Goal: Obtain resource: Download file/media

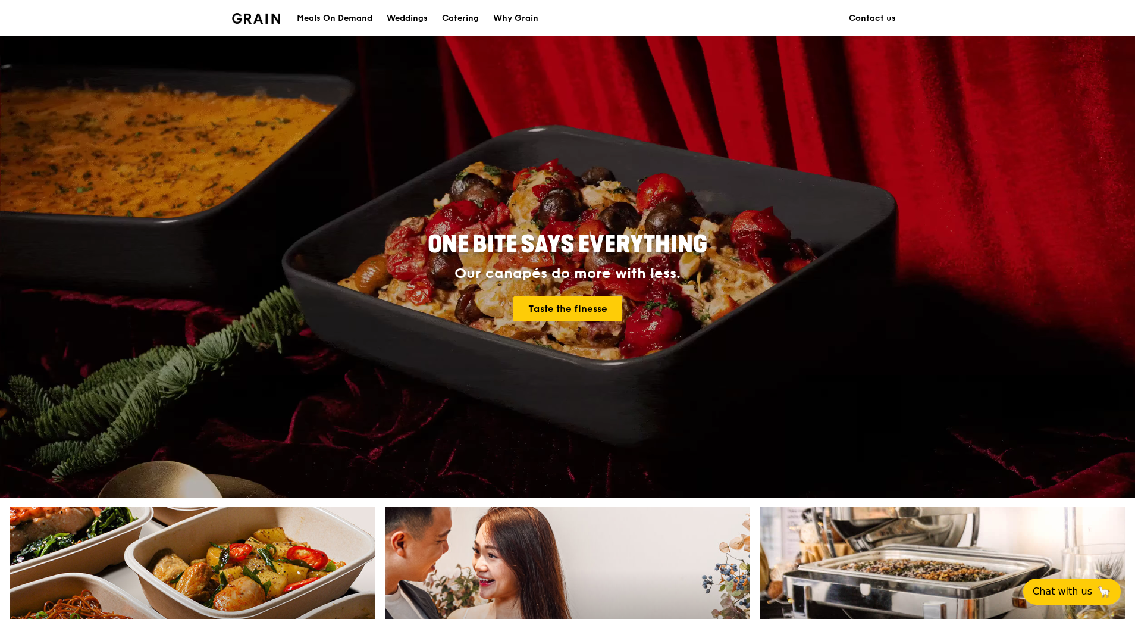
scroll to position [119, 0]
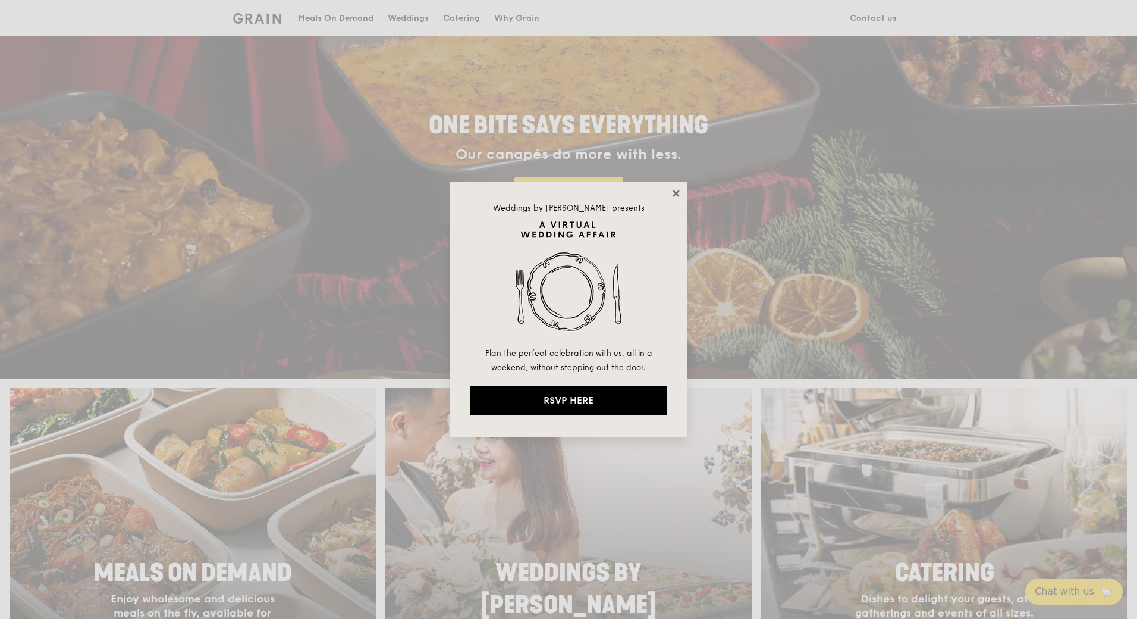
click at [673, 193] on icon at bounding box center [676, 193] width 11 height 11
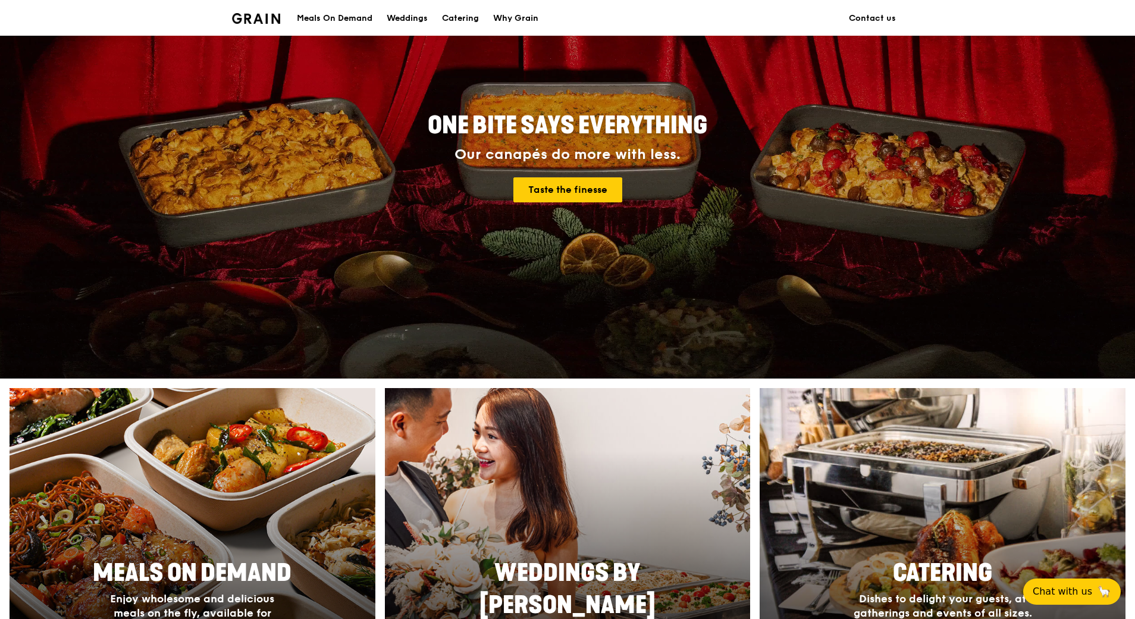
scroll to position [416, 0]
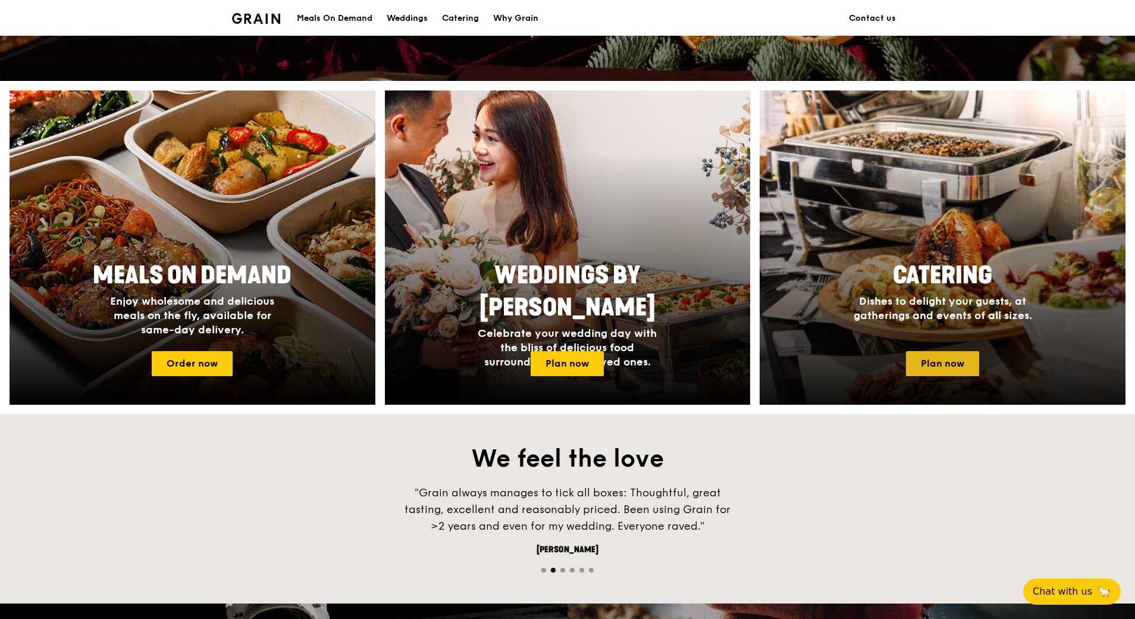
click at [940, 362] on link "Plan now" at bounding box center [942, 363] width 73 height 25
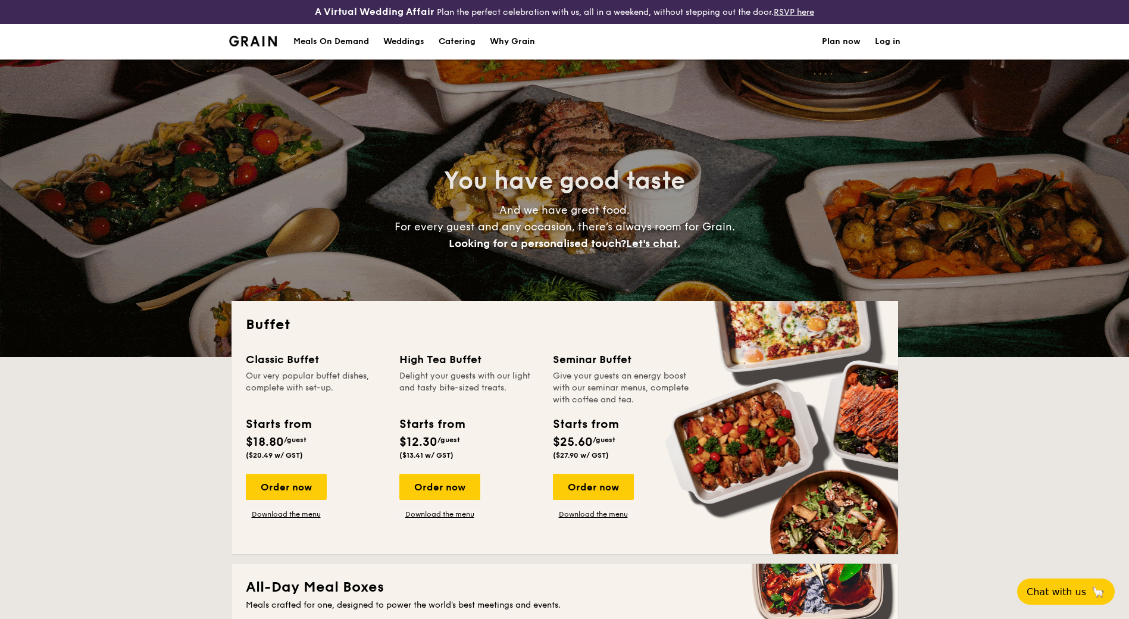
select select
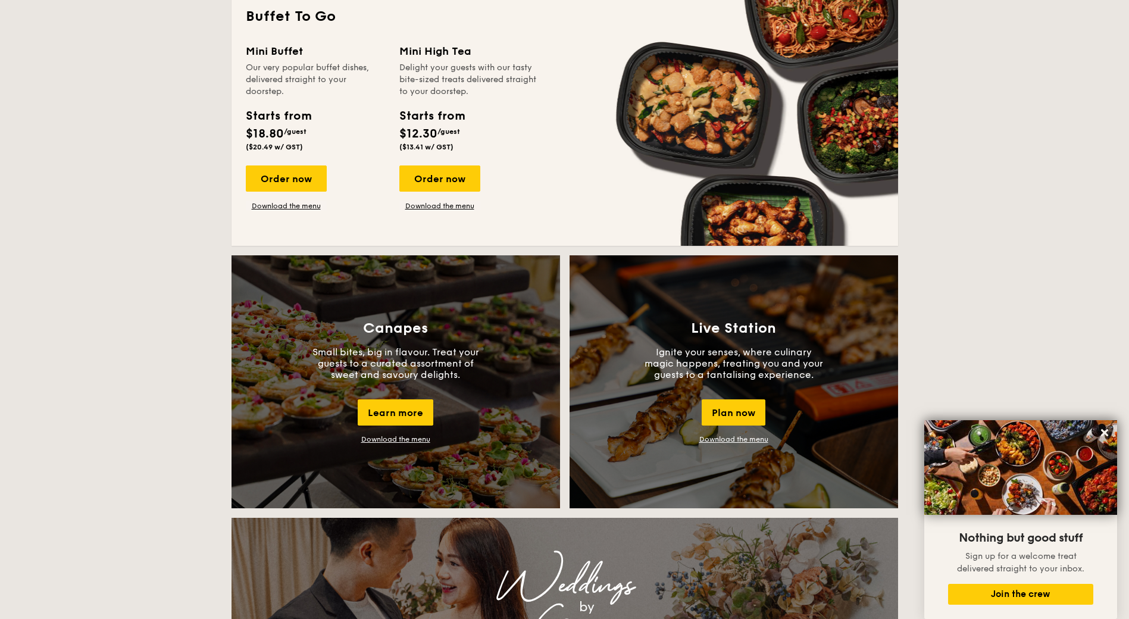
scroll to position [535, 0]
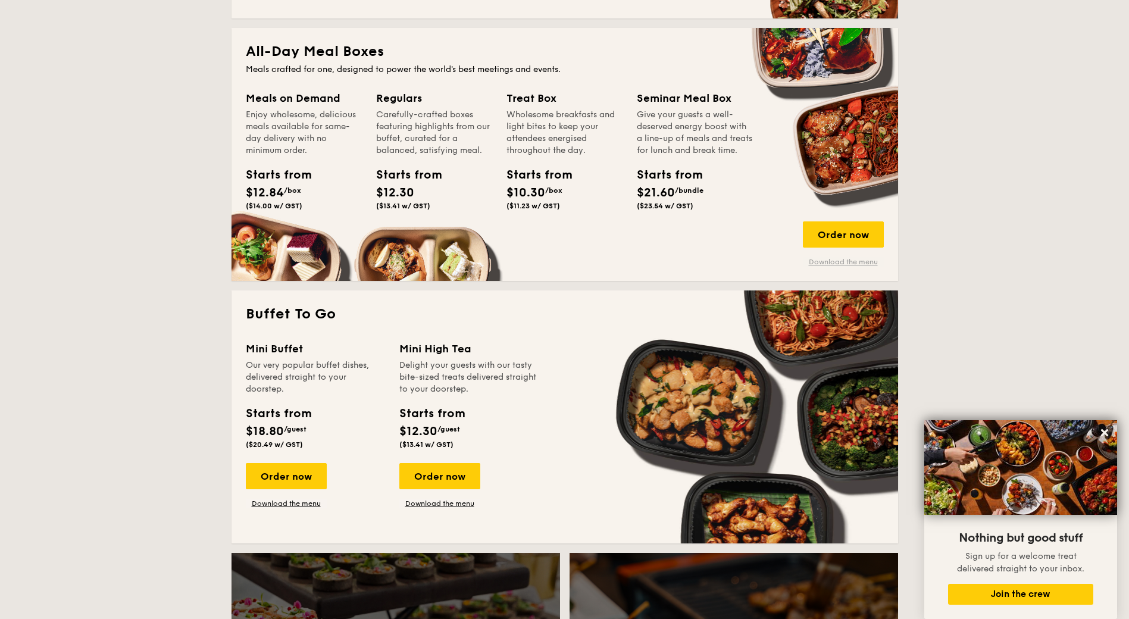
click at [855, 262] on link "Download the menu" at bounding box center [843, 262] width 81 height 10
